Goal: Answer question/provide support: Share knowledge or assist other users

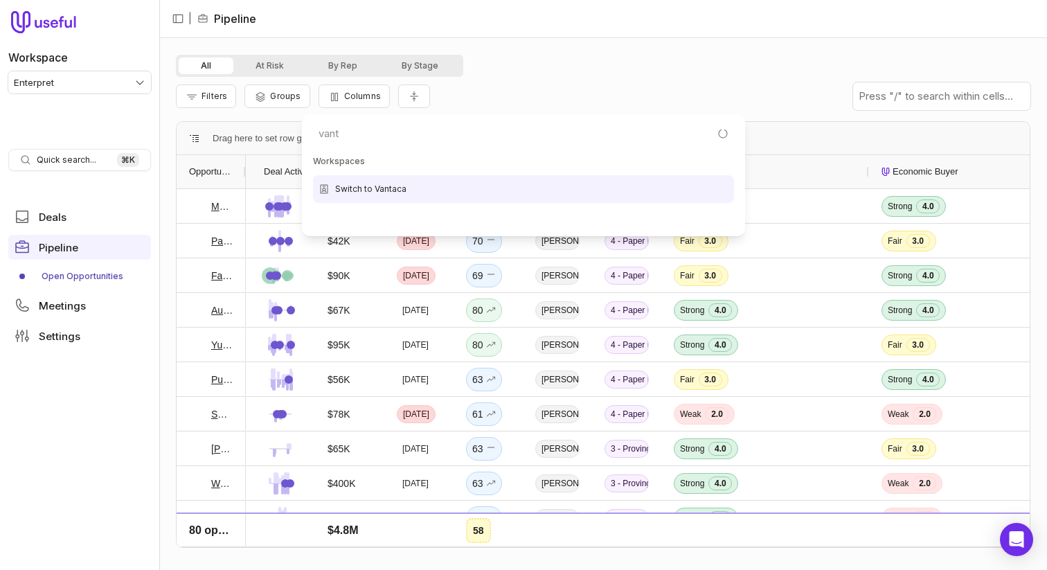
type input "vanta"
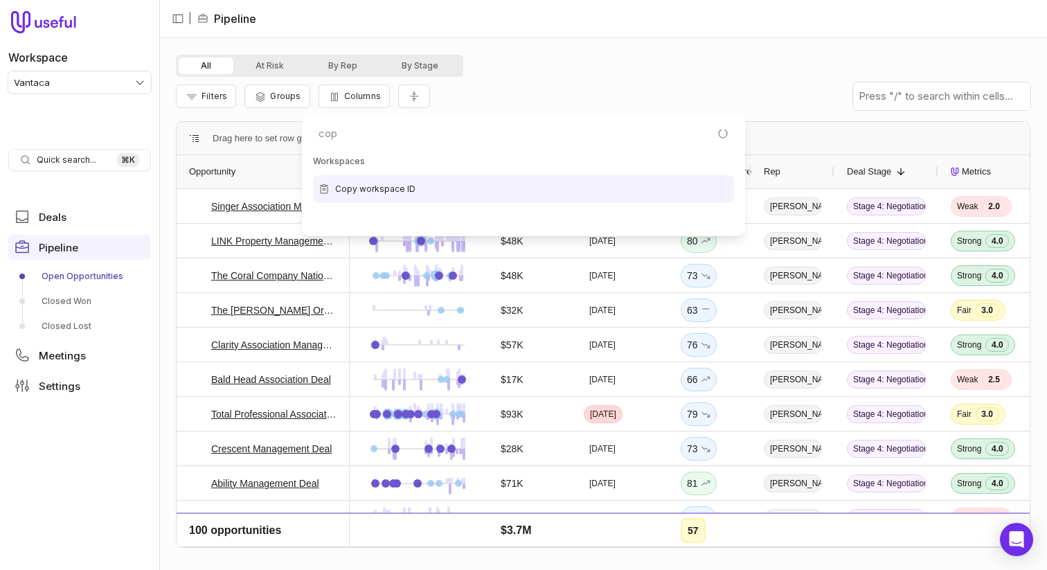
type input "copy"
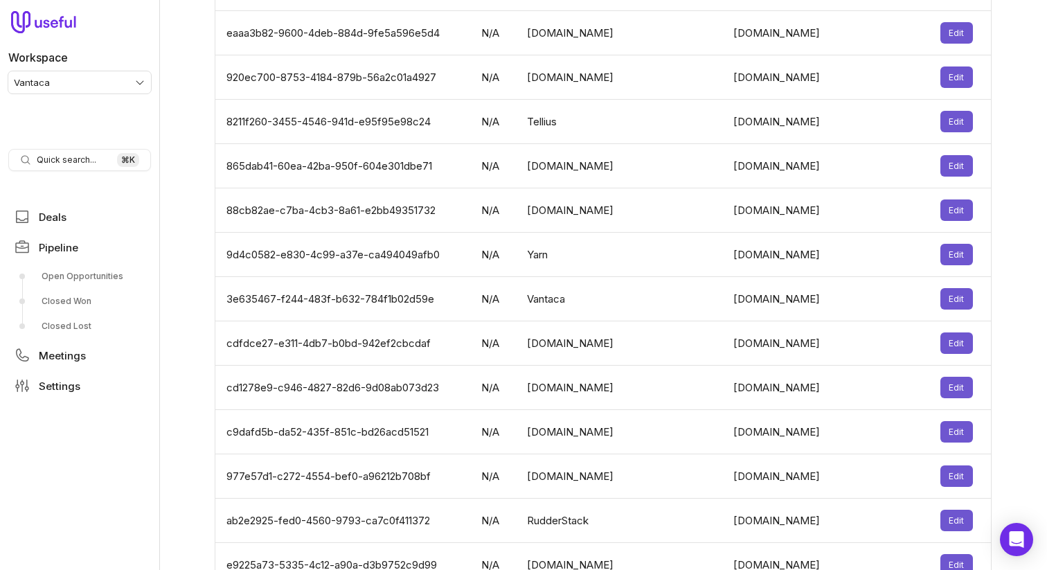
scroll to position [4312, 0]
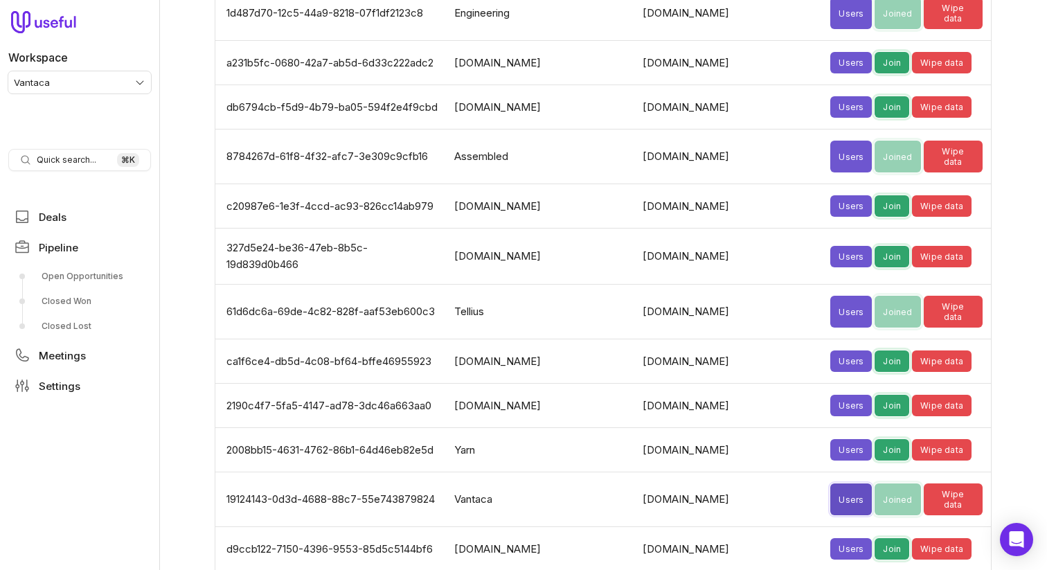
click at [830, 483] on button "Users" at bounding box center [851, 499] width 42 height 32
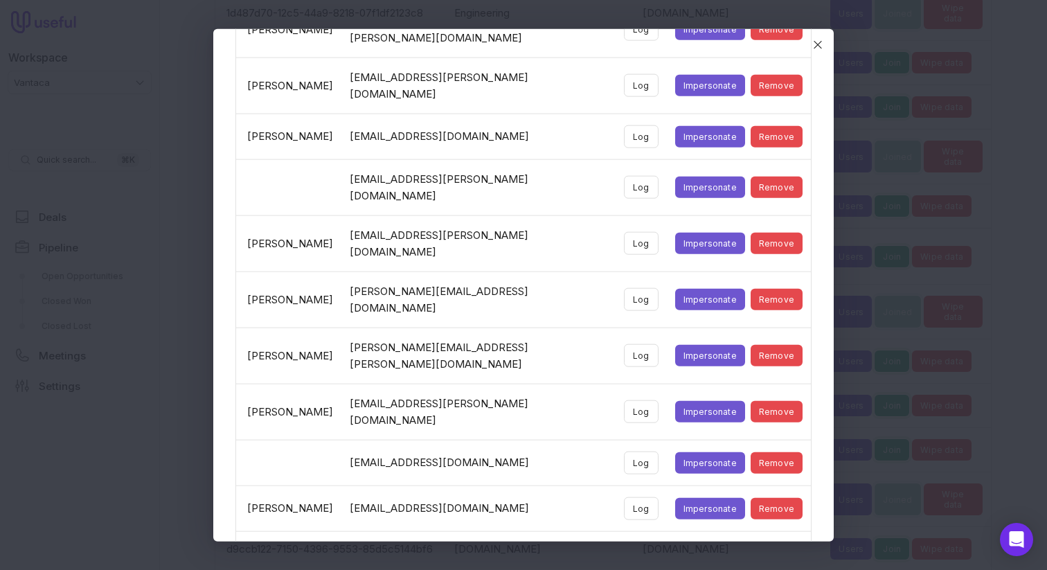
scroll to position [973, 0]
click at [498, 439] on td "[EMAIL_ADDRESS][DOMAIN_NAME]" at bounding box center [478, 462] width 274 height 46
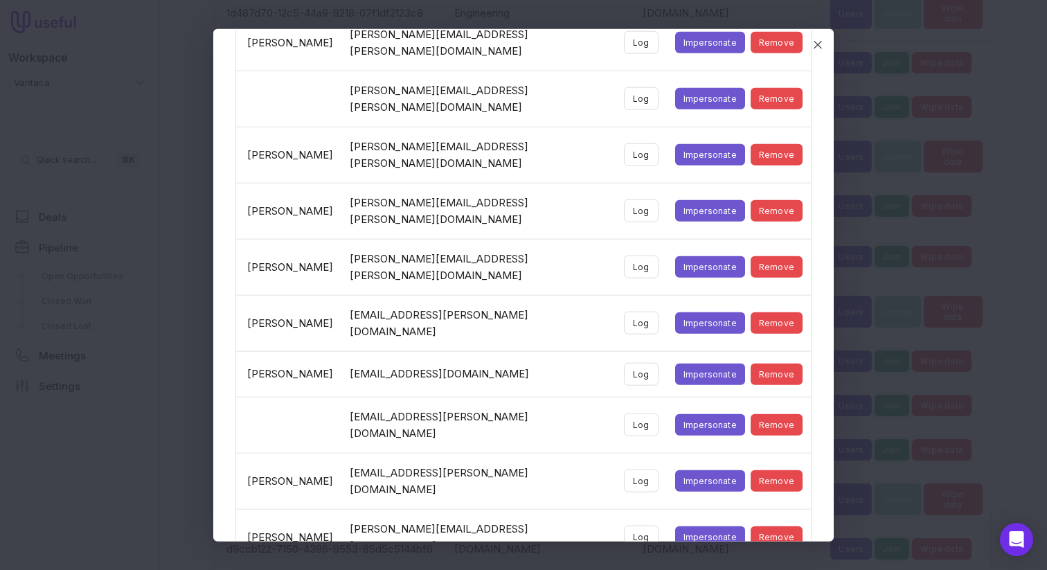
scroll to position [723, 0]
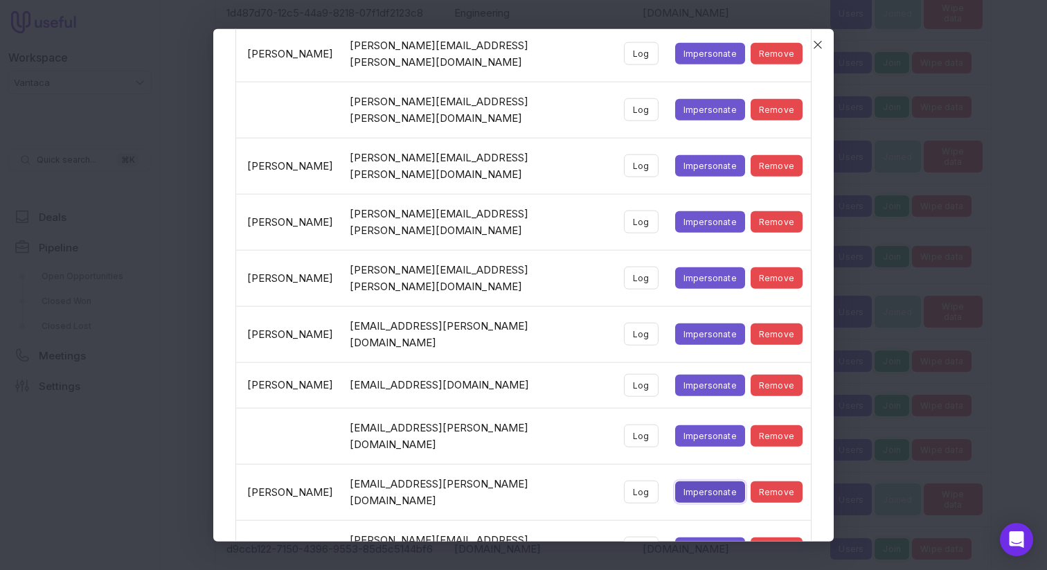
click at [714, 481] on button "Impersonate" at bounding box center [710, 491] width 70 height 21
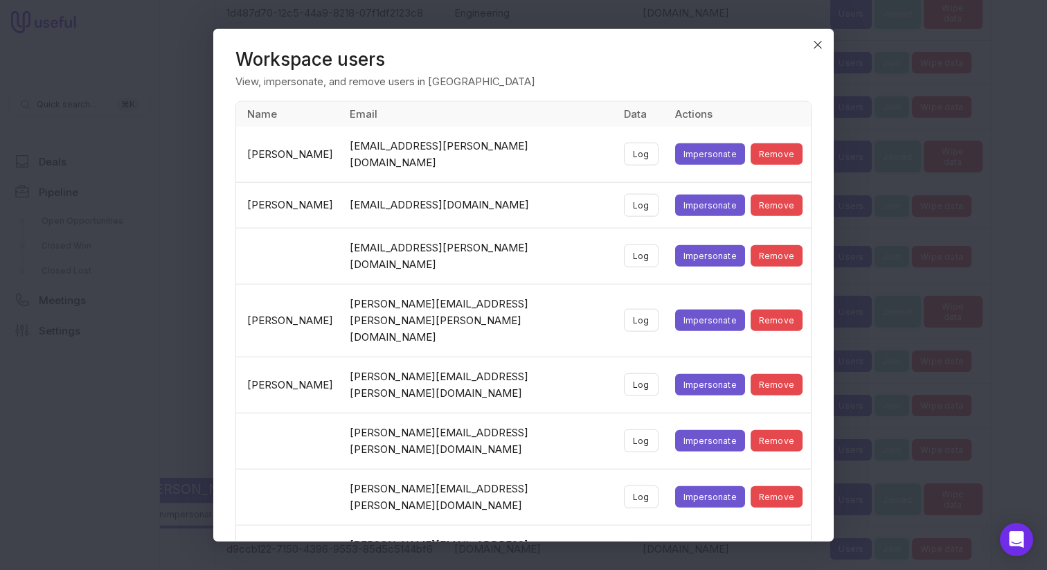
scroll to position [4, 0]
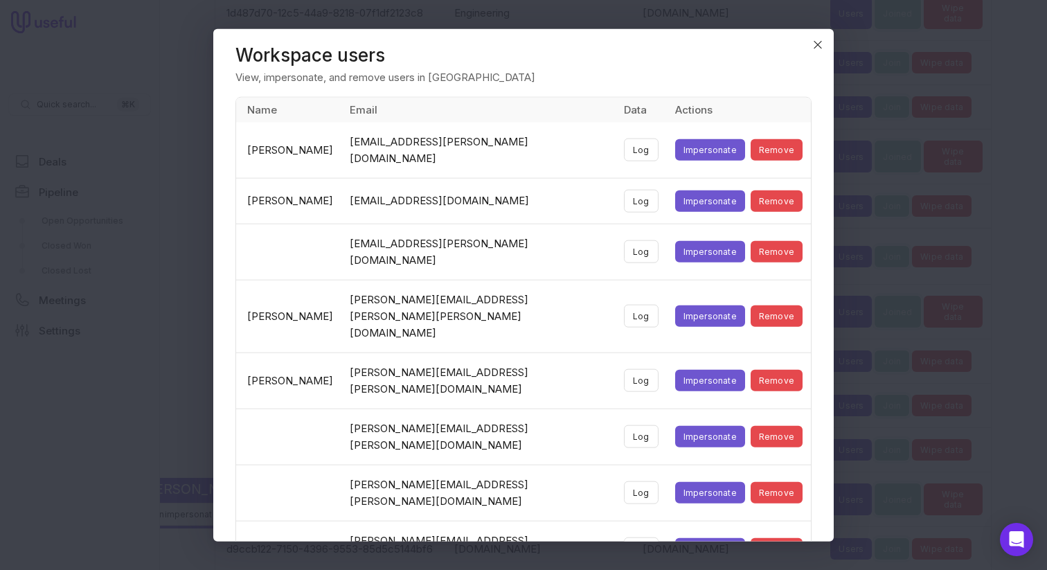
click at [475, 298] on td "[PERSON_NAME][EMAIL_ADDRESS][PERSON_NAME][PERSON_NAME][DOMAIN_NAME]" at bounding box center [478, 316] width 274 height 73
click at [496, 203] on td "[EMAIL_ADDRESS][DOMAIN_NAME]" at bounding box center [478, 201] width 274 height 46
